Goal: Information Seeking & Learning: Learn about a topic

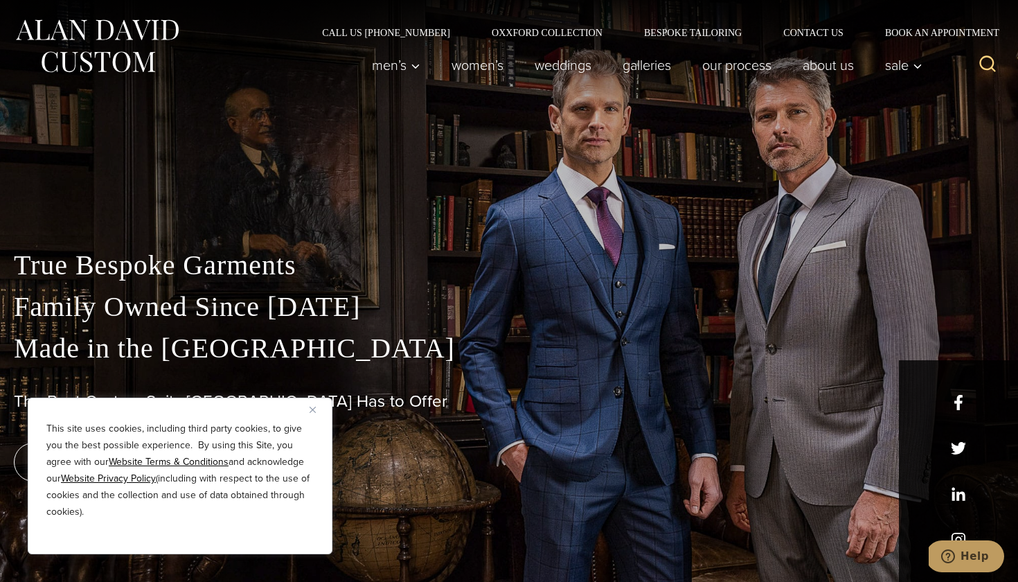
click at [357, 384] on div "True Bespoke Garments Family Owned Since 1913 Made in the United States The Bes…" at bounding box center [509, 412] width 1018 height 337
click at [316, 408] on button "Close" at bounding box center [317, 409] width 17 height 17
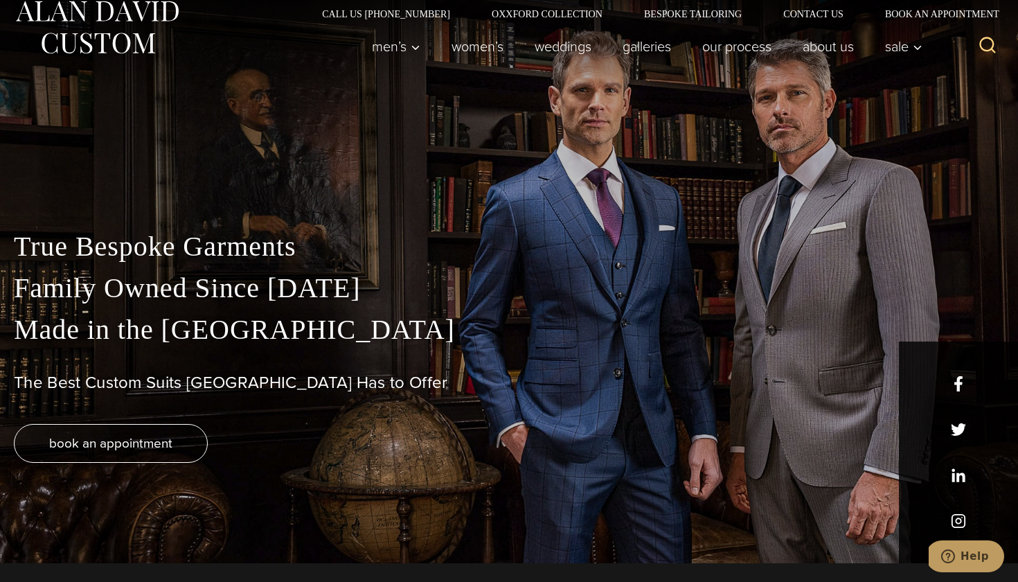
scroll to position [20, 0]
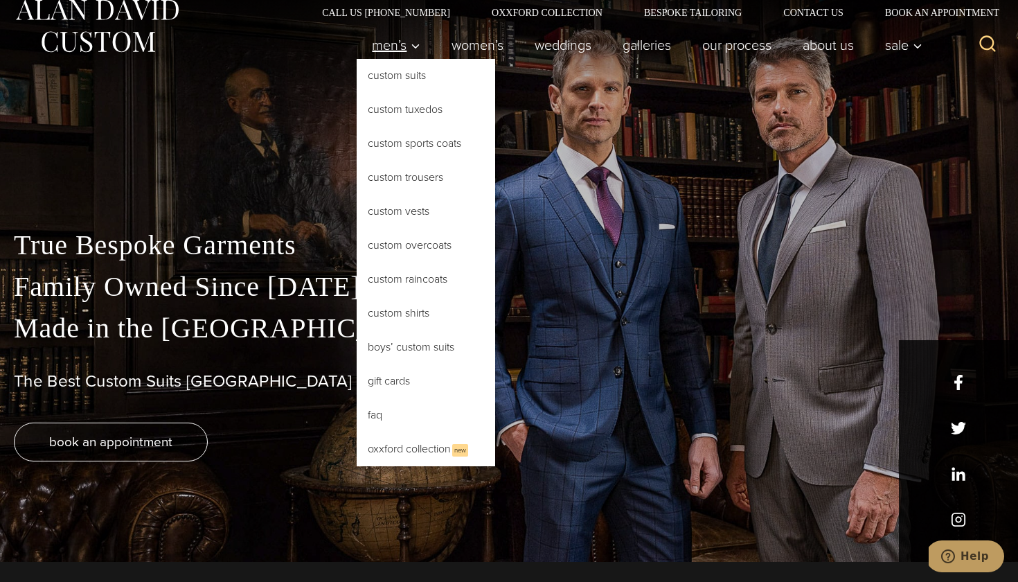
click at [393, 48] on span "Men’s" at bounding box center [396, 45] width 48 height 14
click at [393, 87] on link "Custom Suits" at bounding box center [426, 75] width 138 height 33
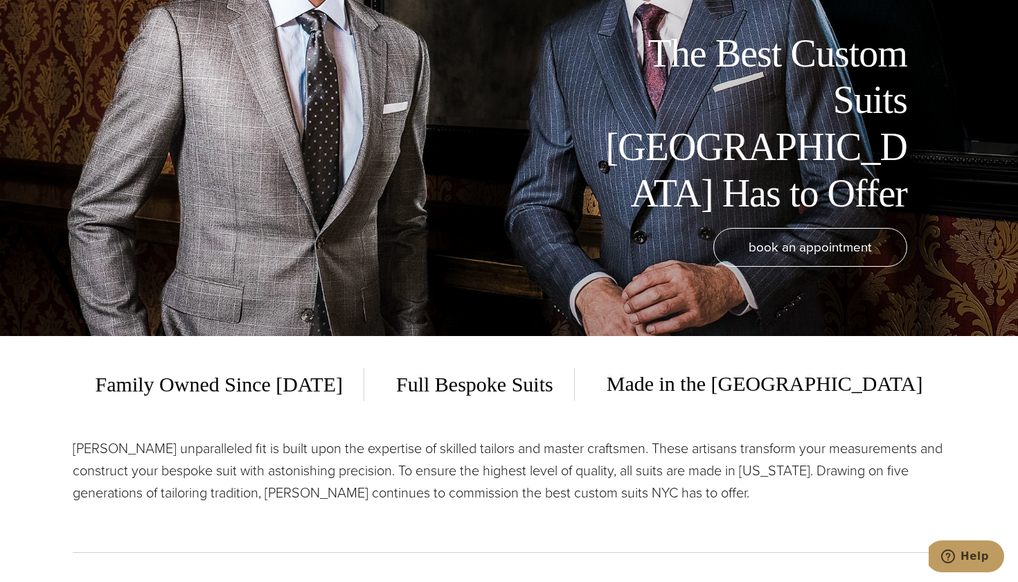
scroll to position [198, 0]
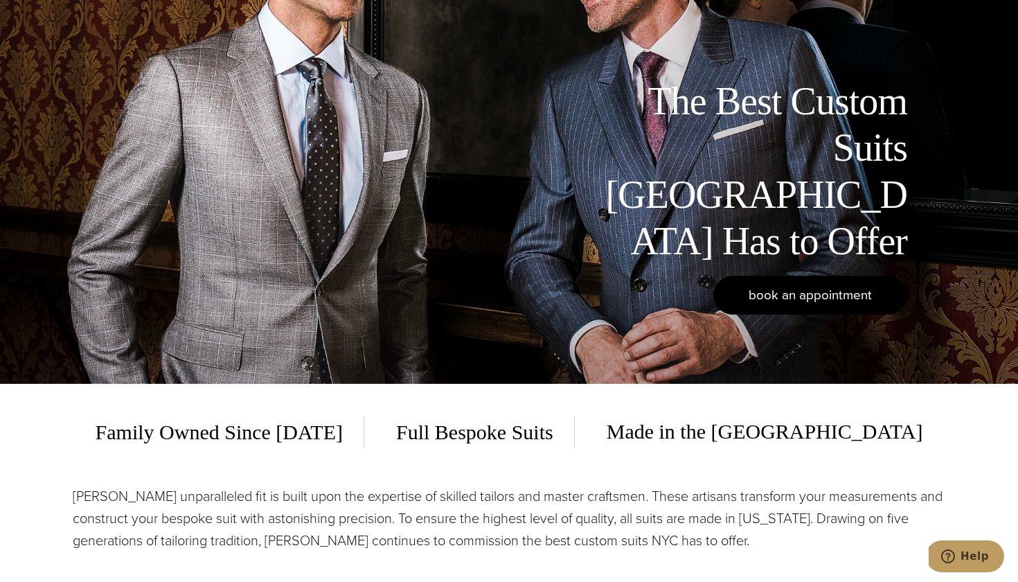
click at [759, 296] on span "book an appointment" at bounding box center [809, 295] width 123 height 20
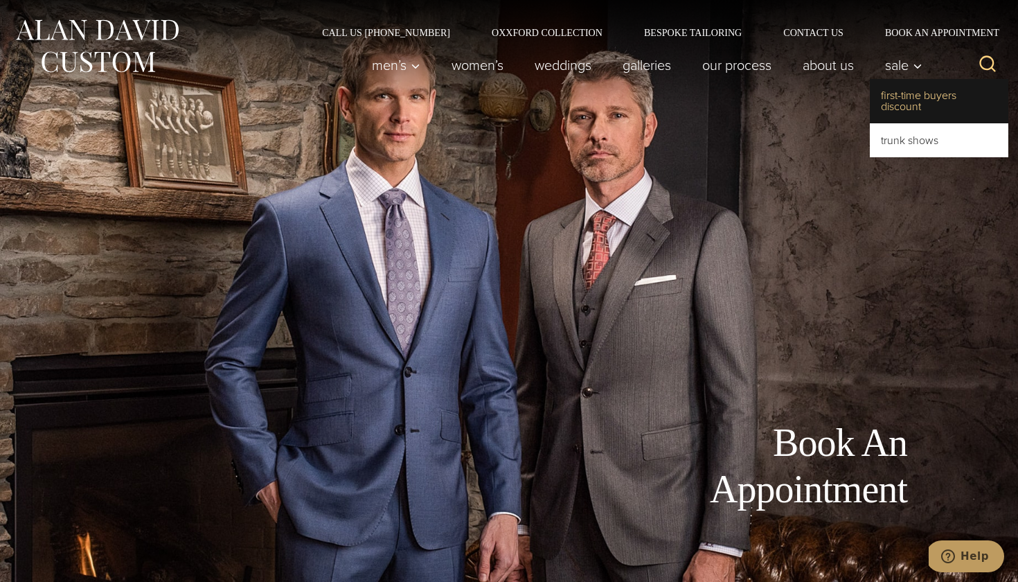
click at [918, 99] on link "First-Time Buyers Discount" at bounding box center [939, 101] width 138 height 44
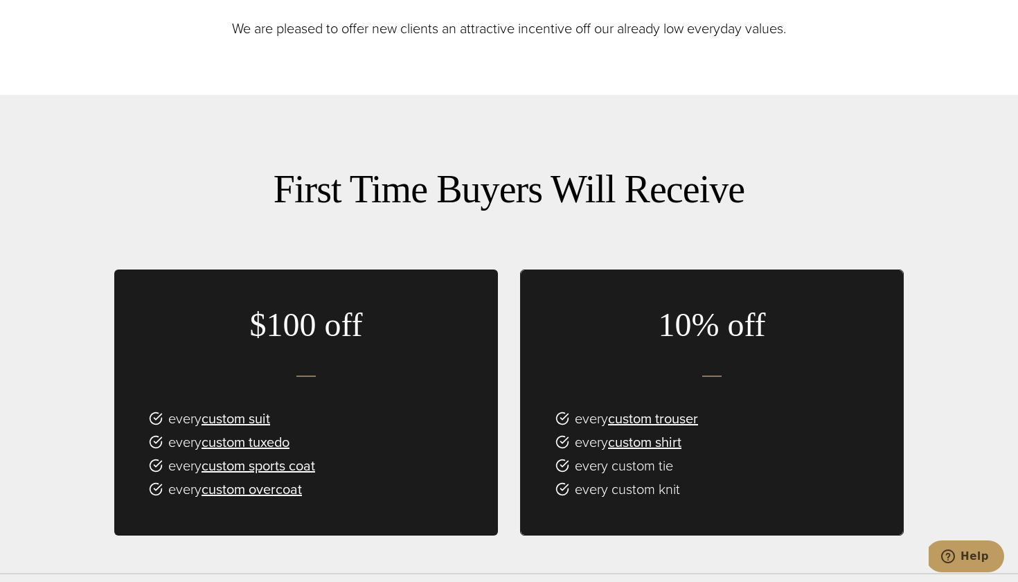
scroll to position [749, 0]
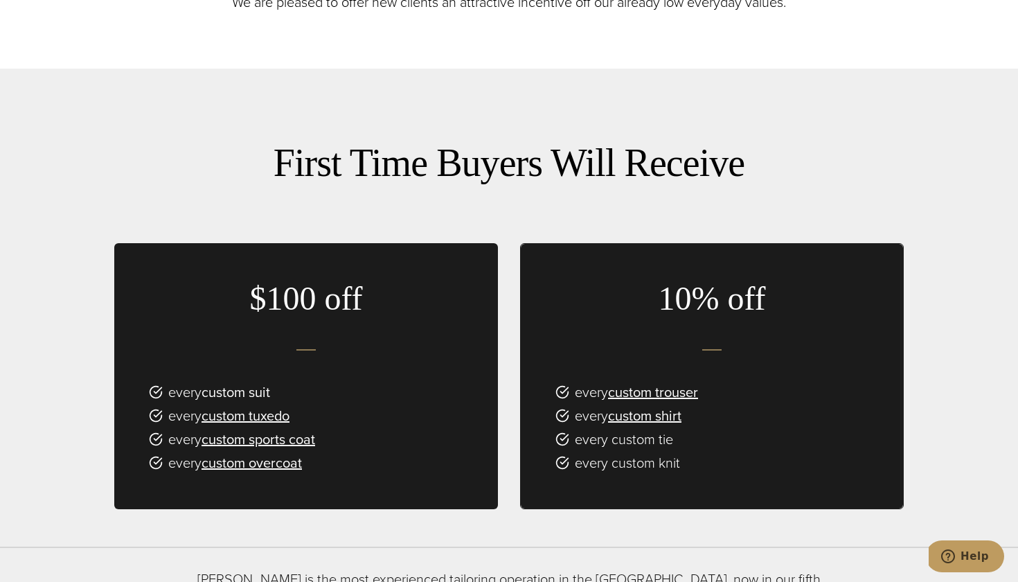
click at [255, 382] on link "custom suit" at bounding box center [235, 392] width 69 height 21
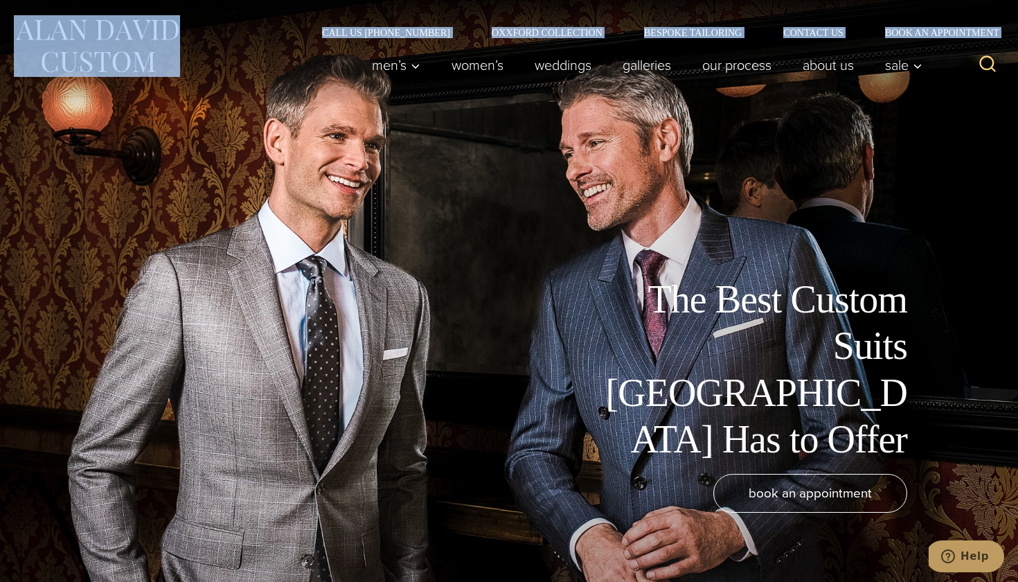
drag, startPoint x: 9, startPoint y: 24, endPoint x: 165, endPoint y: 58, distance: 160.3
click at [166, 59] on div "Call Us (212) 227-4040 Oxxford Collection Bespoke Tailoring Contact Us Book an …" at bounding box center [509, 53] width 1018 height 107
copy div "Call Us (212) 227-4040 Oxxford Collection Bespoke Tailoring Contact Us Book an …"
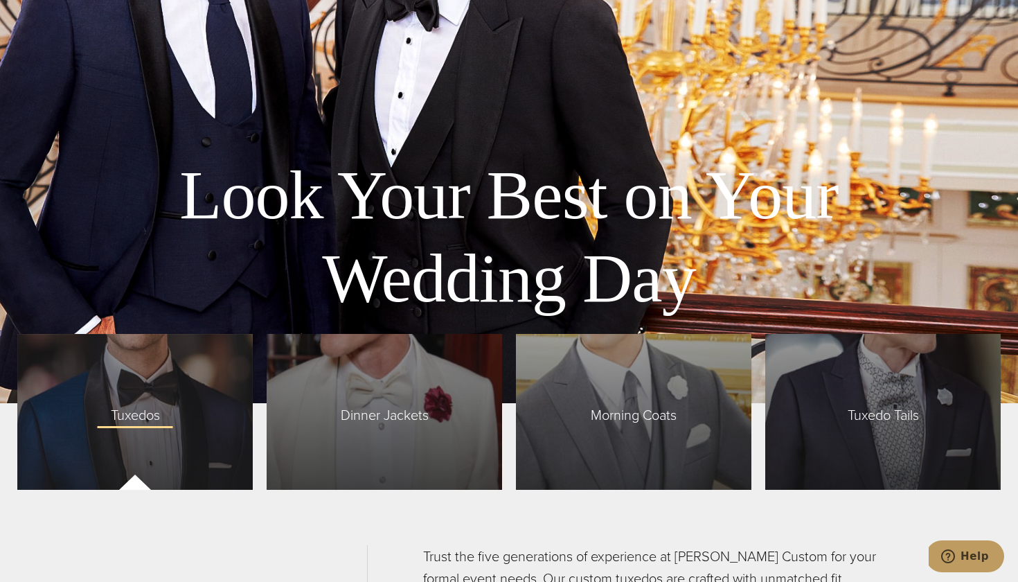
scroll to position [3187, 0]
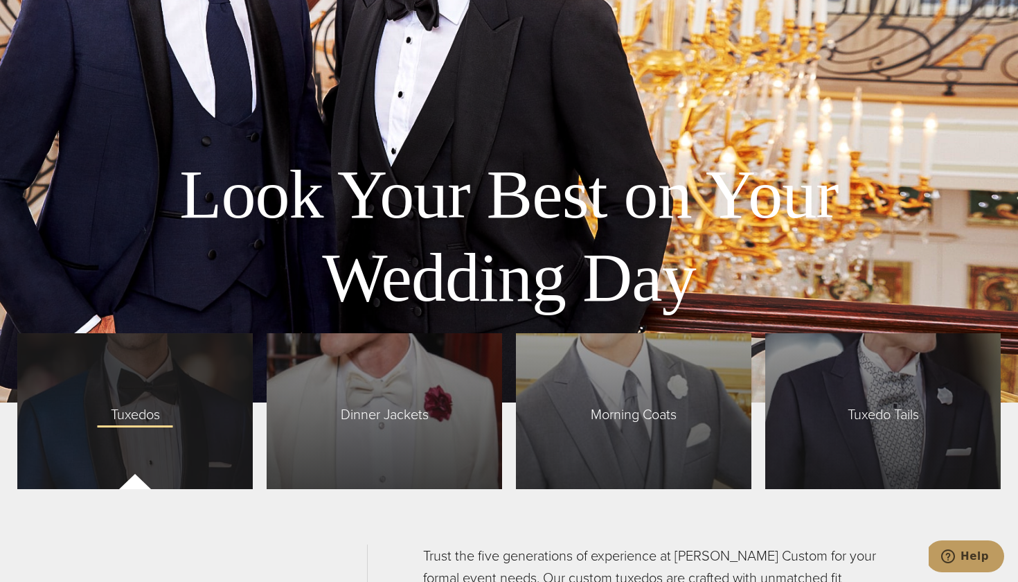
click at [164, 404] on span "Tuxedos" at bounding box center [135, 410] width 77 height 29
click at [155, 424] on div "Tuxedos" at bounding box center [134, 411] width 235 height 156
click at [204, 430] on div "Tuxedos" at bounding box center [134, 411] width 235 height 156
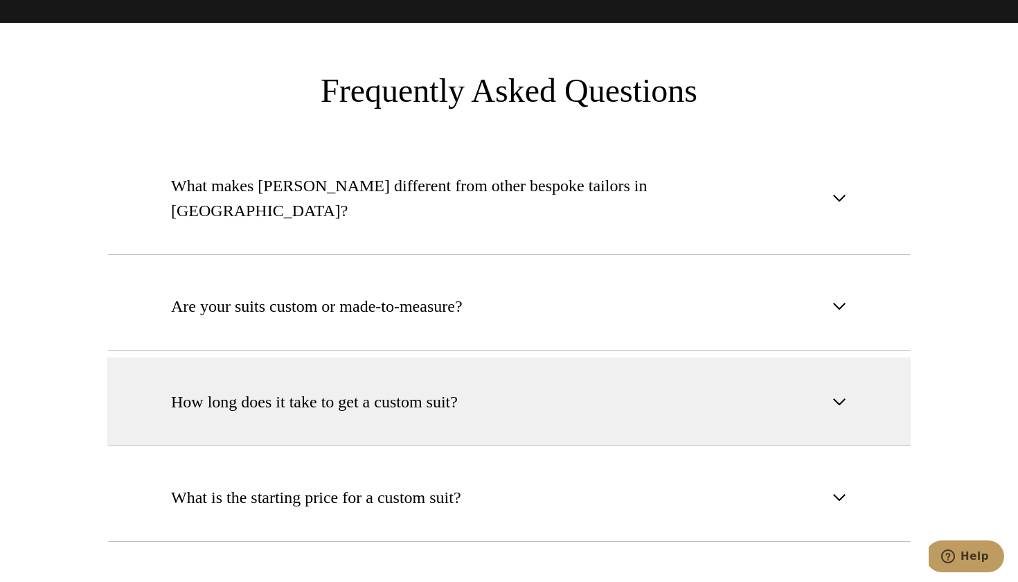
scroll to position [5270, 0]
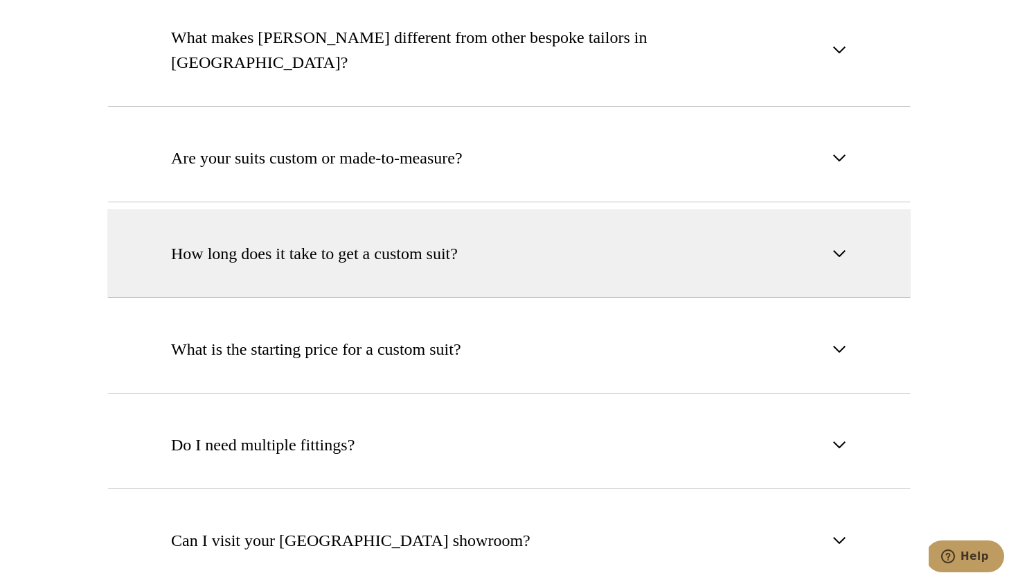
click at [229, 211] on button "How long does it take to get a custom suit?" at bounding box center [508, 253] width 803 height 89
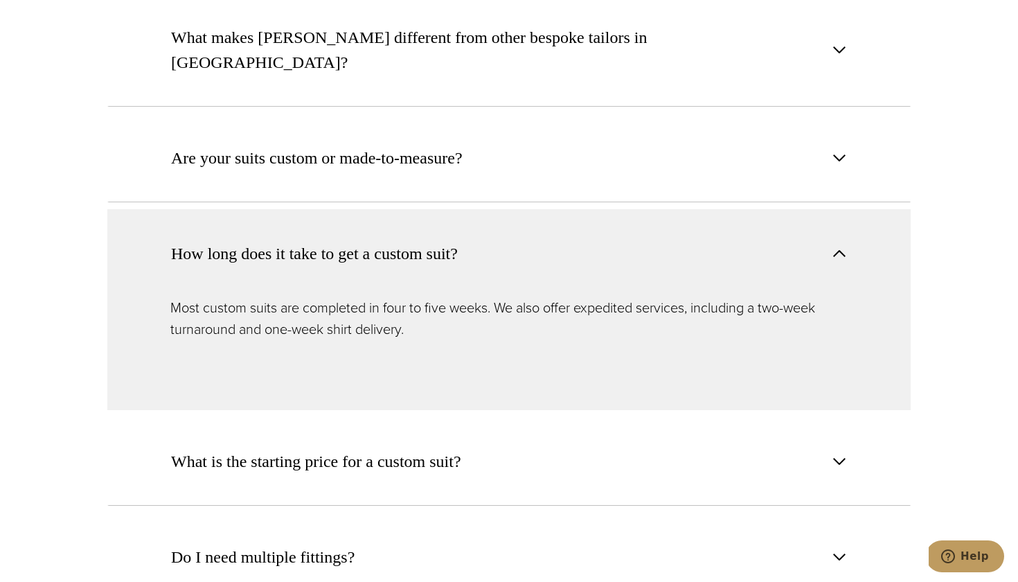
click at [229, 211] on button "How long does it take to get a custom suit?" at bounding box center [508, 253] width 803 height 88
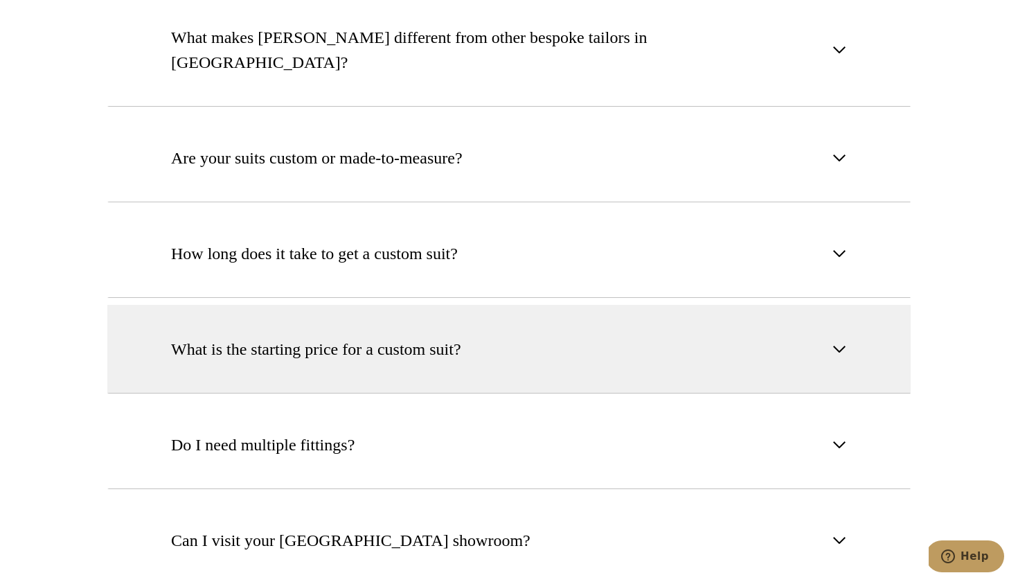
click at [243, 336] on span "What is the starting price for a custom suit?" at bounding box center [316, 348] width 290 height 25
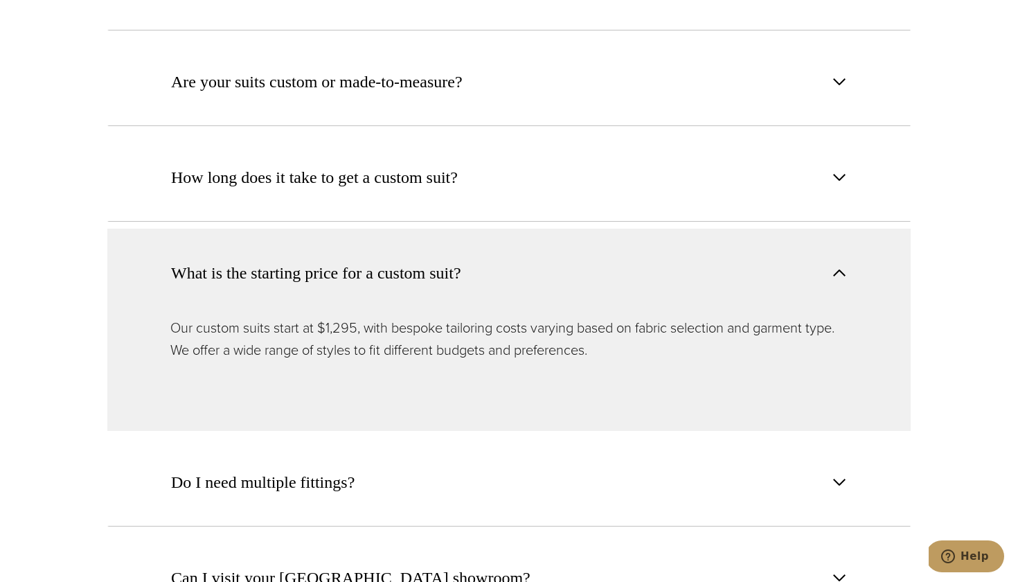
scroll to position [5500, 0]
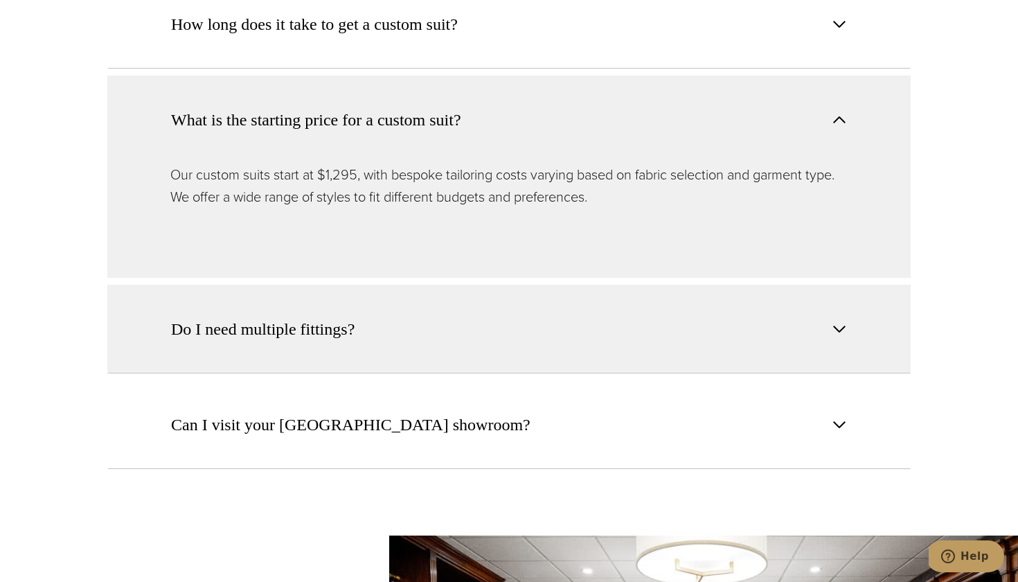
click at [243, 285] on button "Do I need multiple fittings?" at bounding box center [508, 329] width 803 height 89
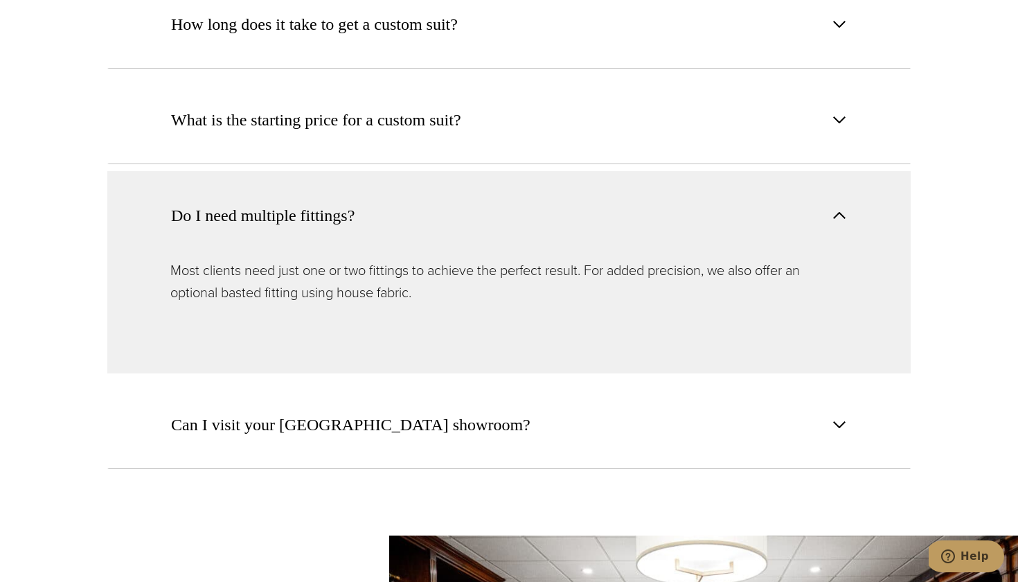
scroll to position [5518, 0]
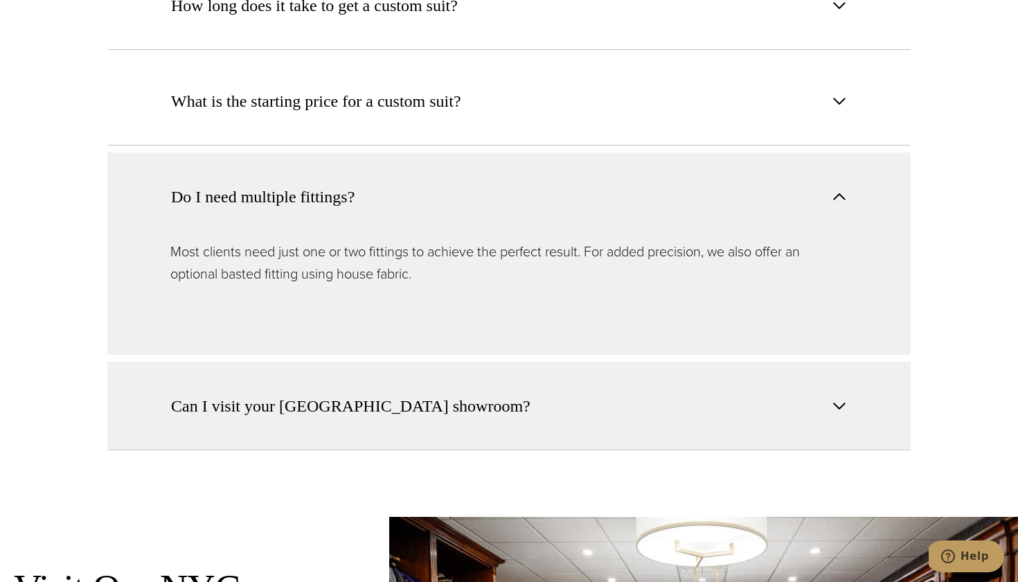
click at [262, 393] on span "Can I visit your NYC showroom?" at bounding box center [350, 405] width 359 height 25
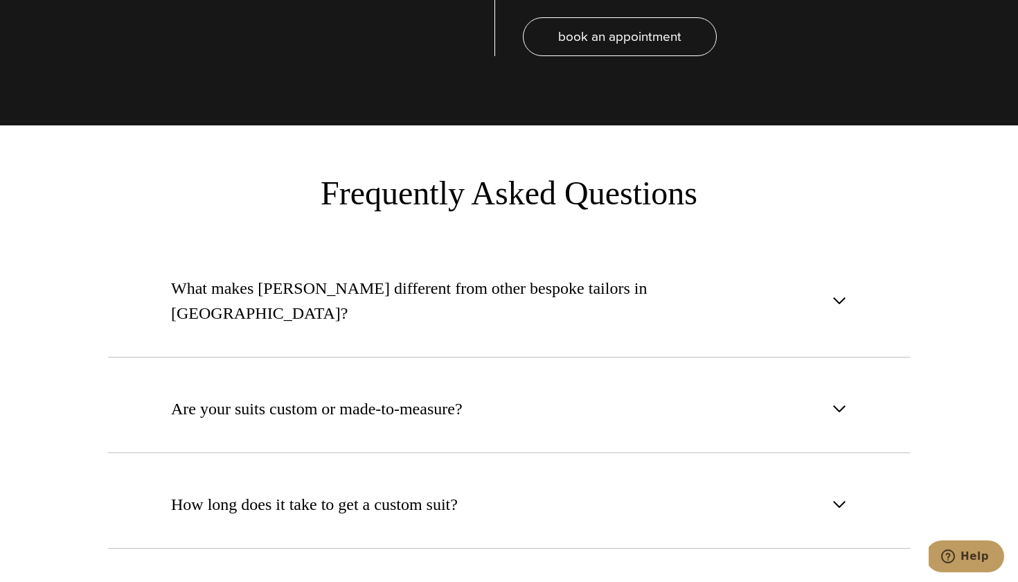
scroll to position [4876, 0]
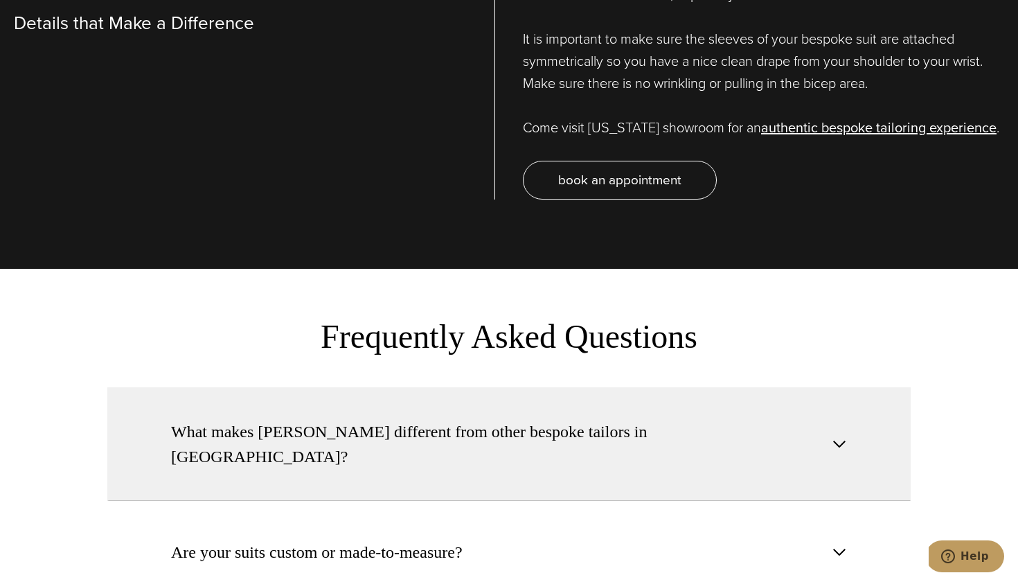
click at [287, 387] on button "What makes Alan David different from other bespoke tailors in NYC?" at bounding box center [508, 444] width 803 height 114
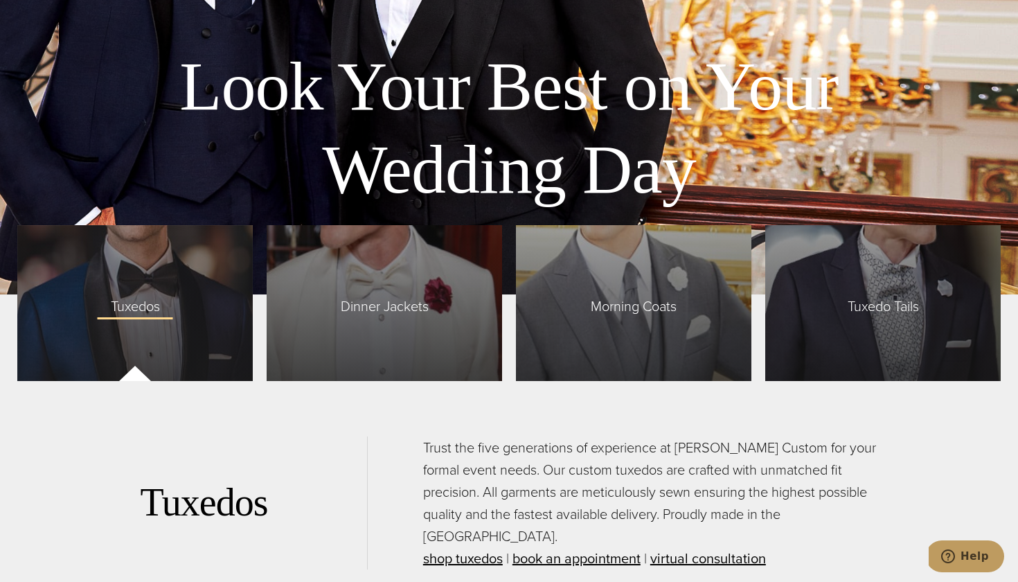
scroll to position [3313, 0]
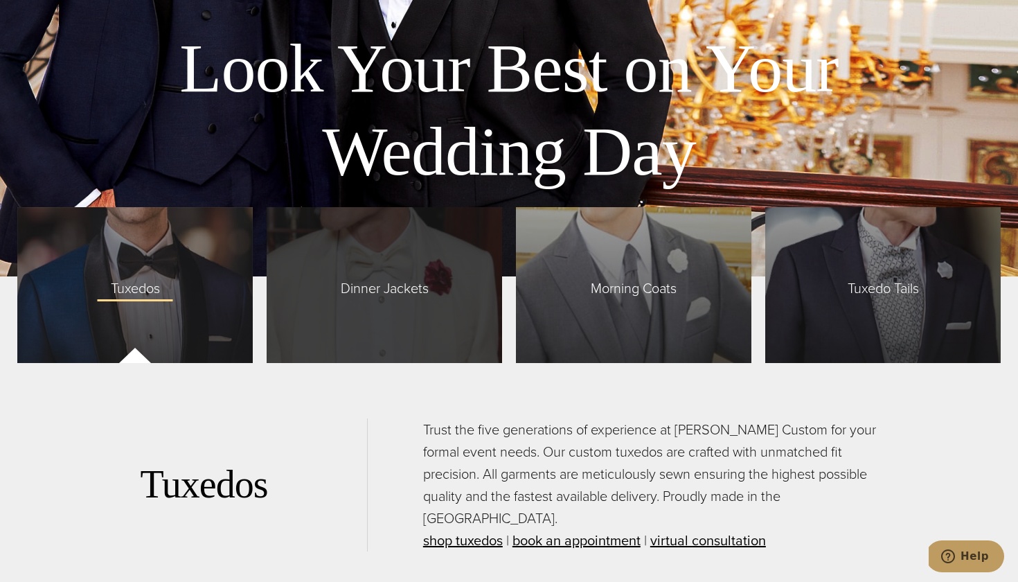
click at [418, 287] on span "Dinner Jackets" at bounding box center [385, 284] width 116 height 29
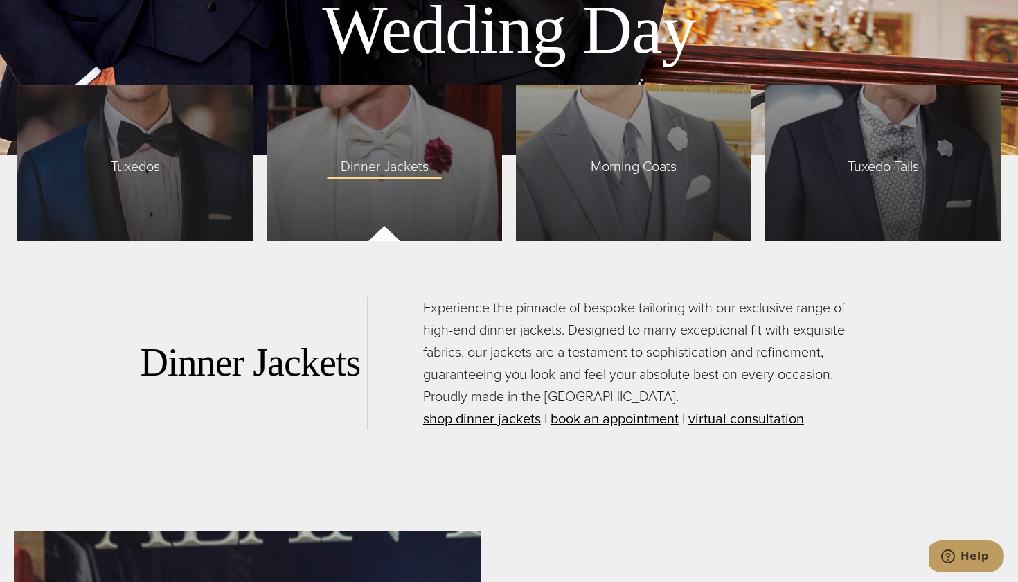
scroll to position [3438, 0]
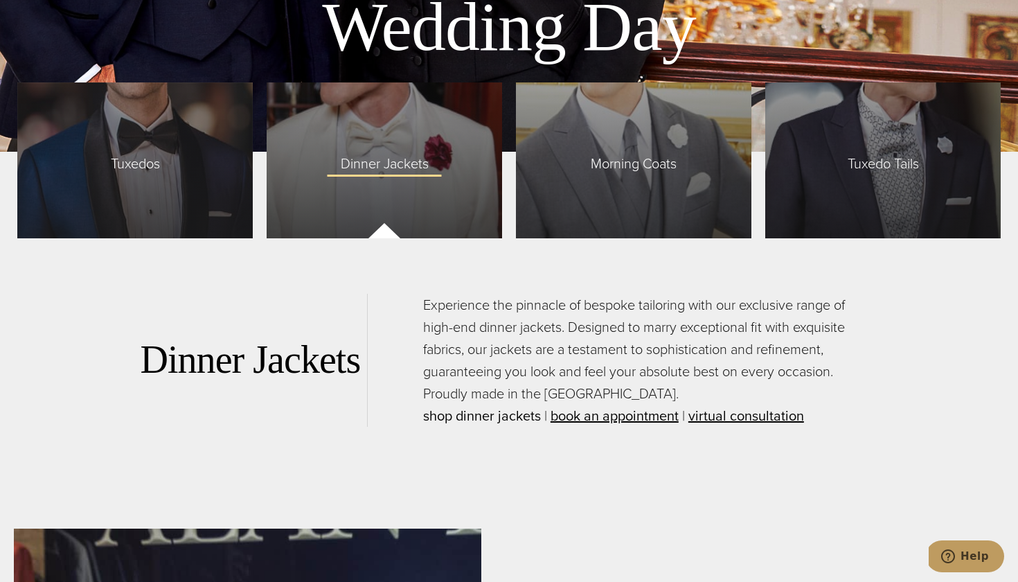
click at [510, 412] on link "shop dinner jackets" at bounding box center [482, 415] width 118 height 21
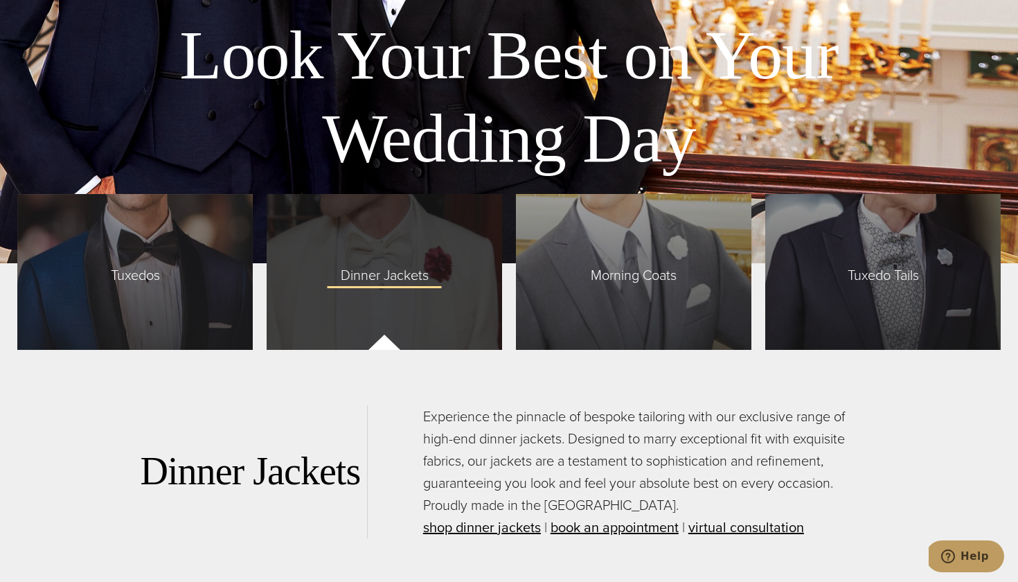
scroll to position [3292, 0]
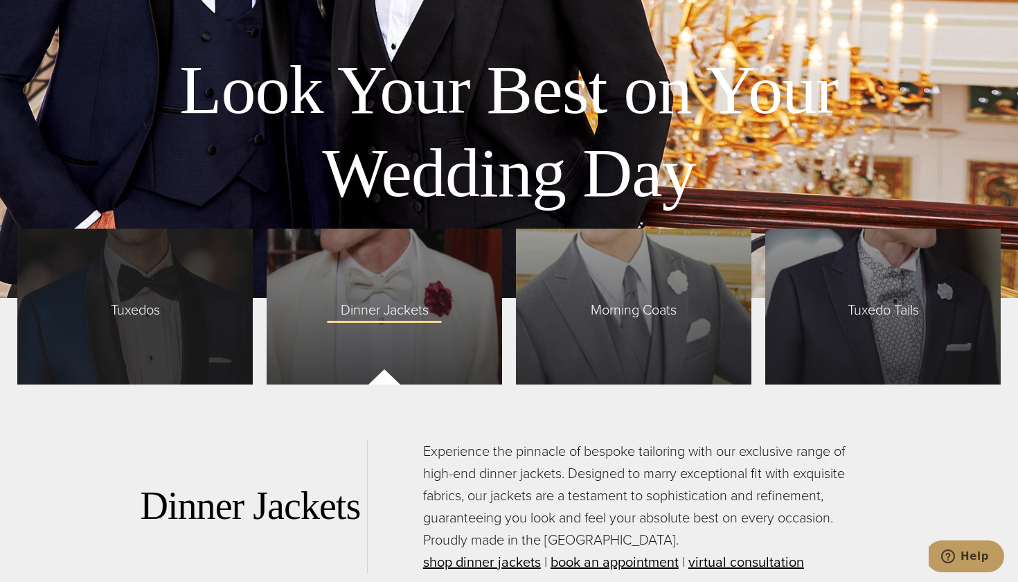
click at [150, 308] on span "Tuxedos" at bounding box center [135, 305] width 77 height 29
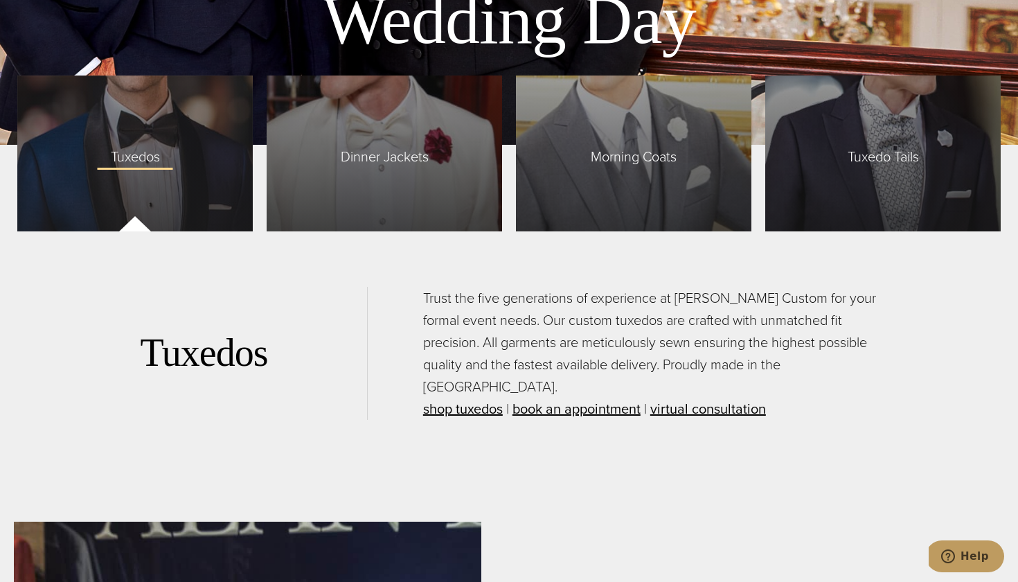
scroll to position [3157, 0]
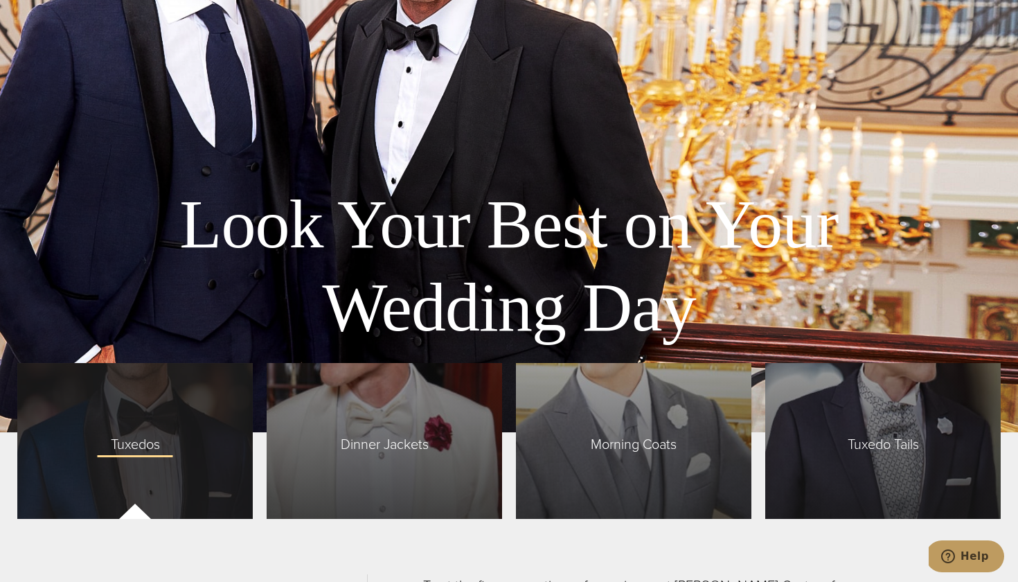
click at [208, 458] on div "Tuxedos" at bounding box center [134, 441] width 235 height 156
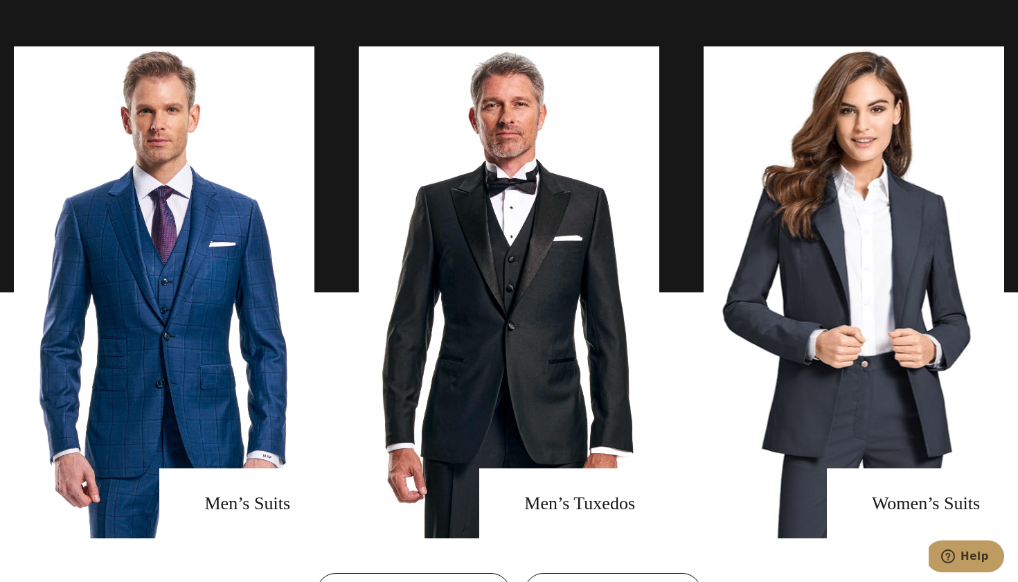
scroll to position [998, 0]
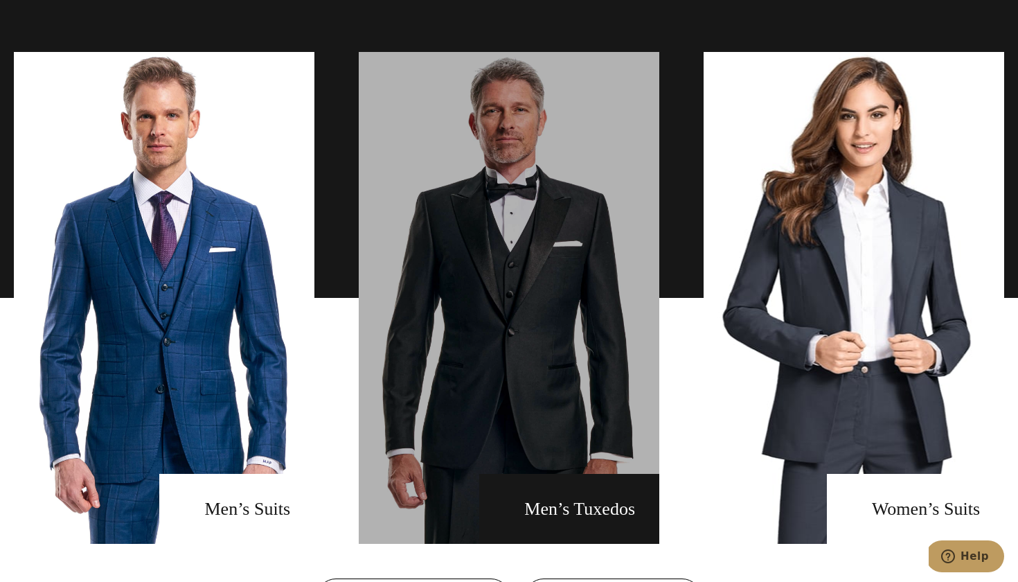
click at [451, 475] on link "men's tuxedos" at bounding box center [509, 298] width 300 height 492
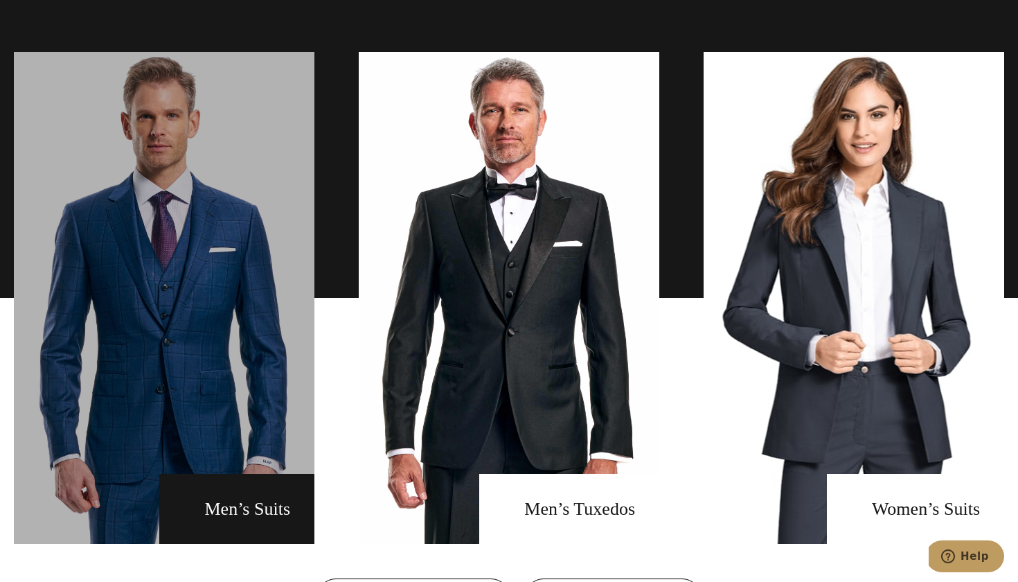
click at [278, 508] on link "men's suits" at bounding box center [164, 298] width 300 height 492
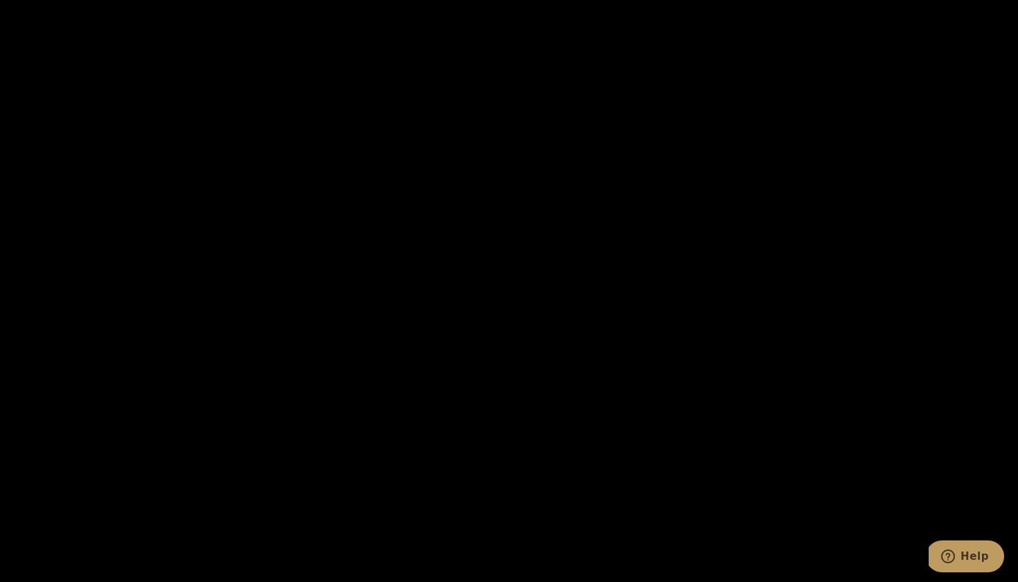
scroll to position [2057, 0]
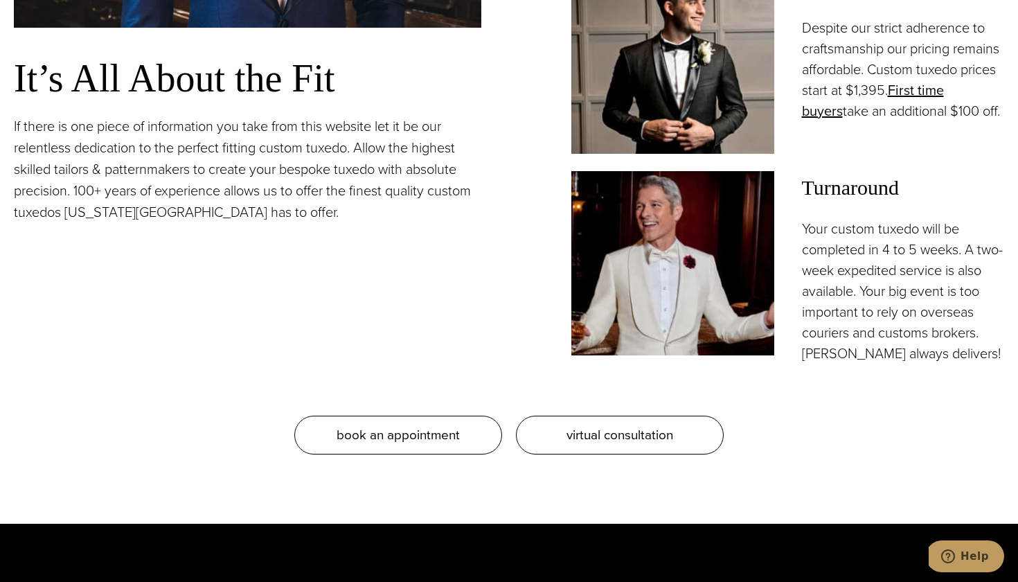
scroll to position [1273, 0]
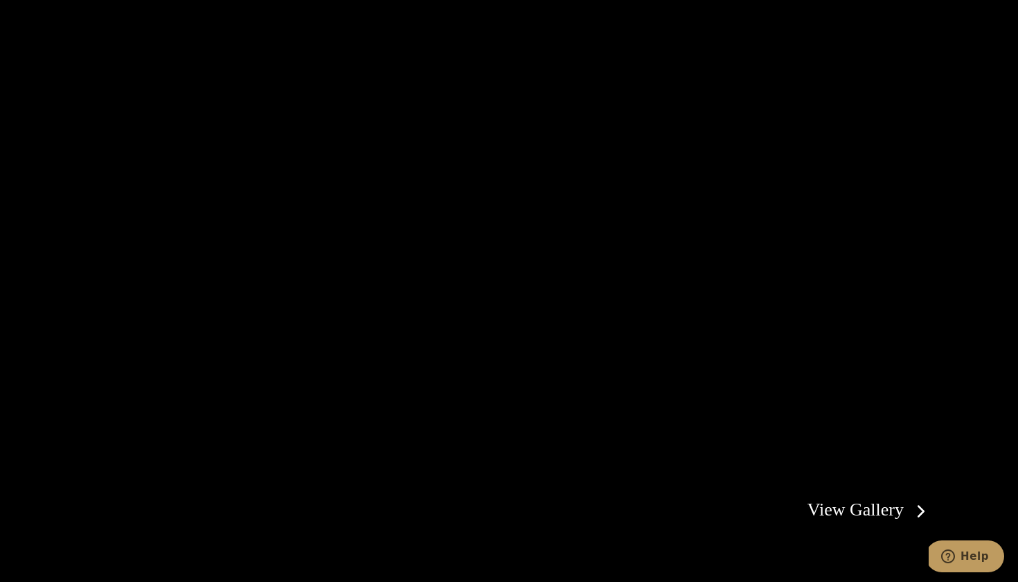
scroll to position [2468, 0]
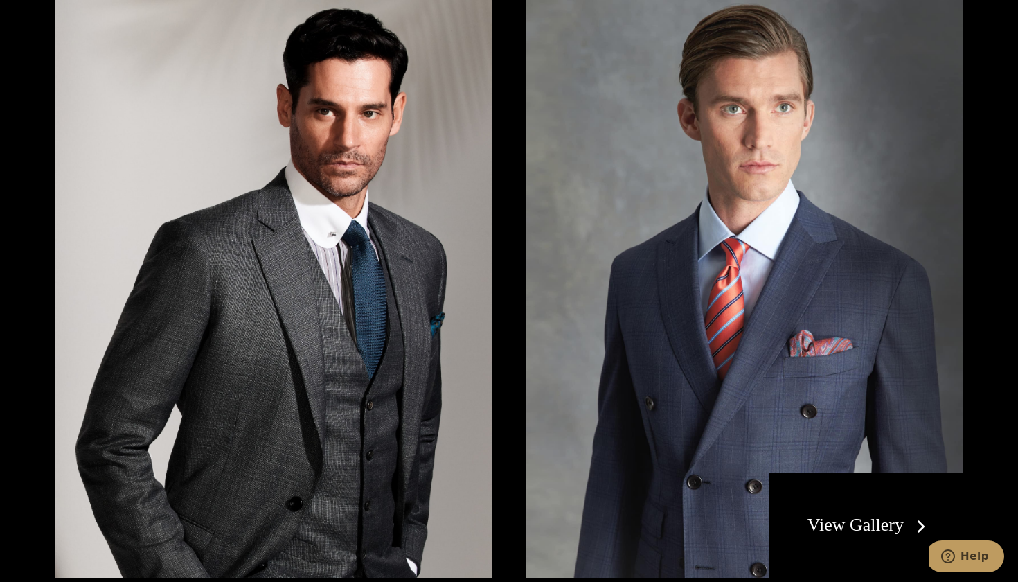
click at [604, 515] on img at bounding box center [744, 286] width 436 height 582
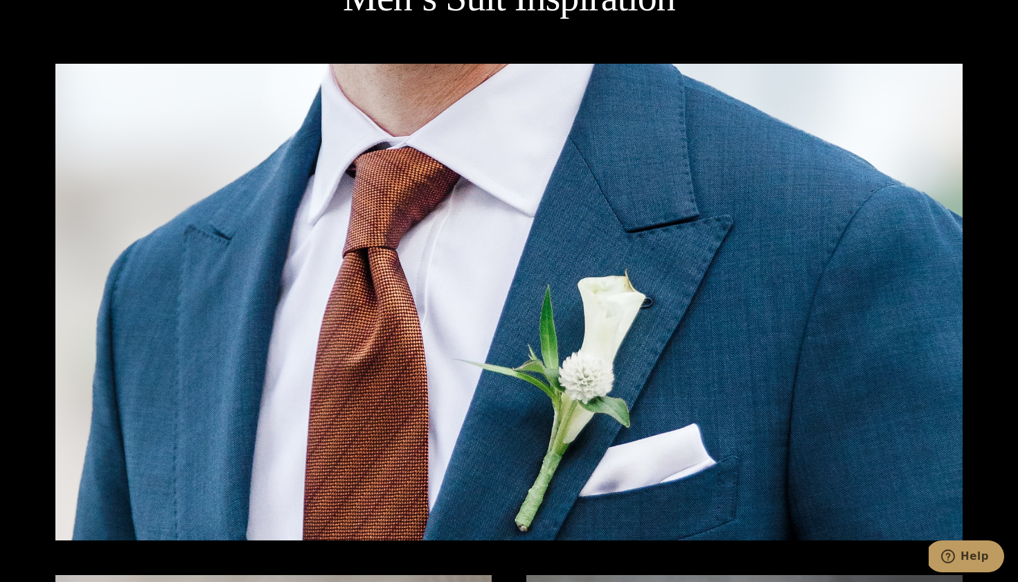
scroll to position [1883, 0]
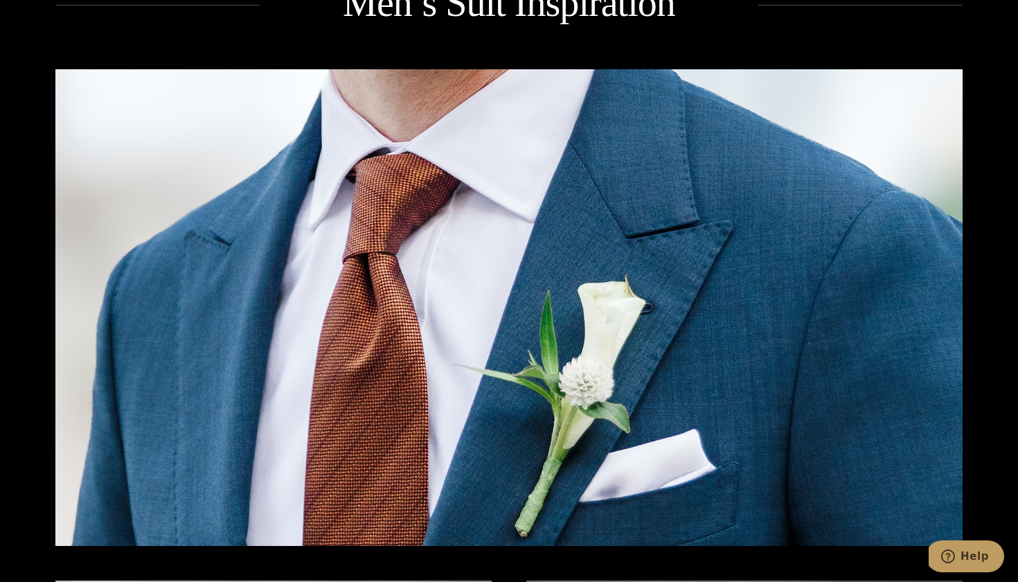
click at [663, 451] on img at bounding box center [508, 307] width 907 height 476
